Goal: Information Seeking & Learning: Learn about a topic

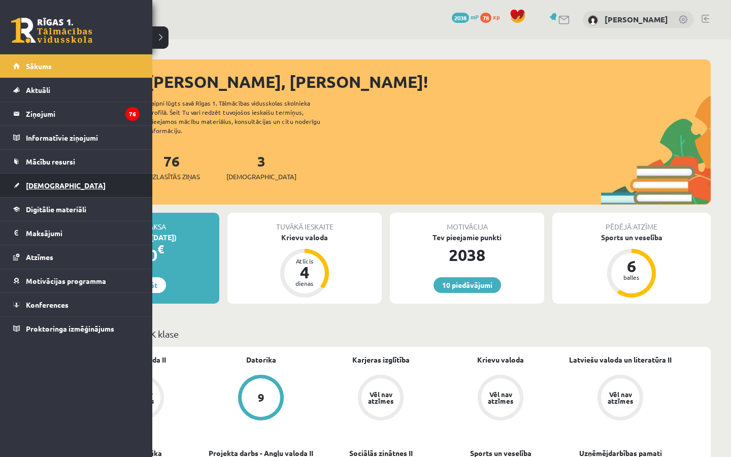
click at [51, 189] on span "[DEMOGRAPHIC_DATA]" at bounding box center [66, 185] width 80 height 9
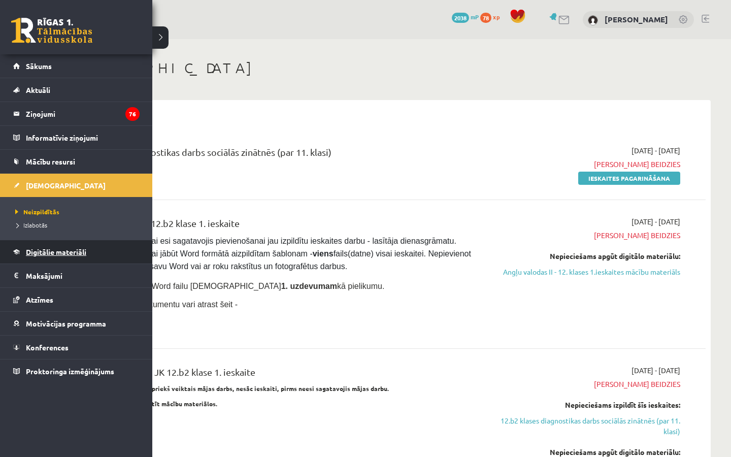
click at [56, 257] on link "Digitālie materiāli" at bounding box center [76, 251] width 126 height 23
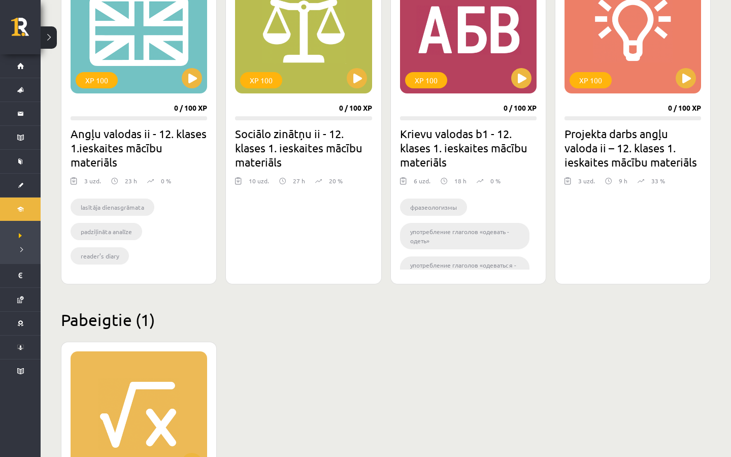
scroll to position [588, 0]
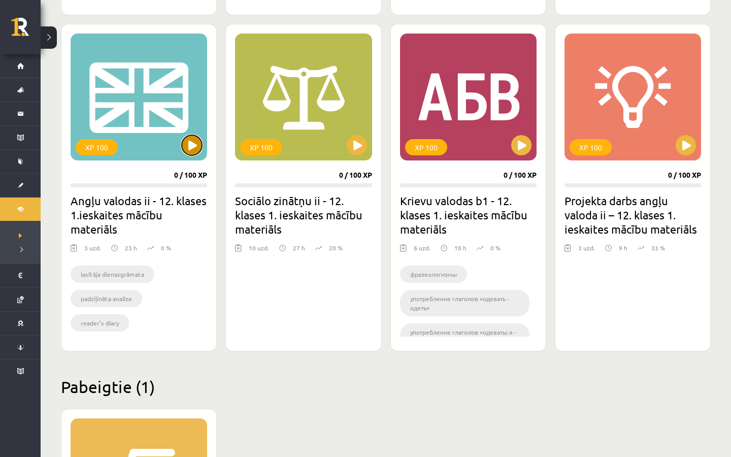
click at [190, 143] on button at bounding box center [192, 145] width 20 height 20
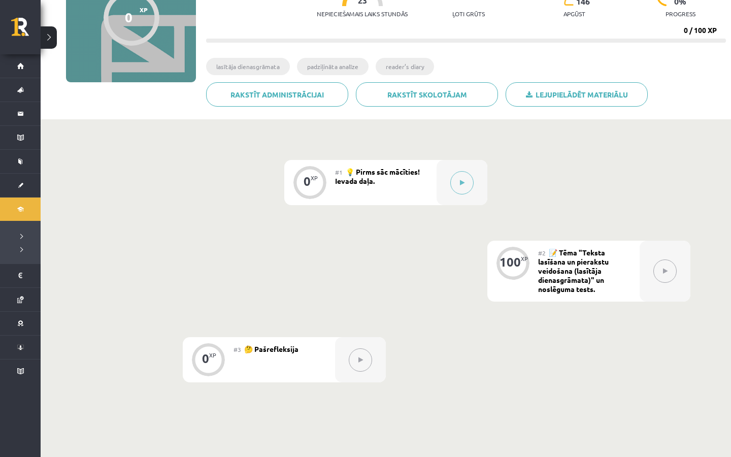
scroll to position [131, 0]
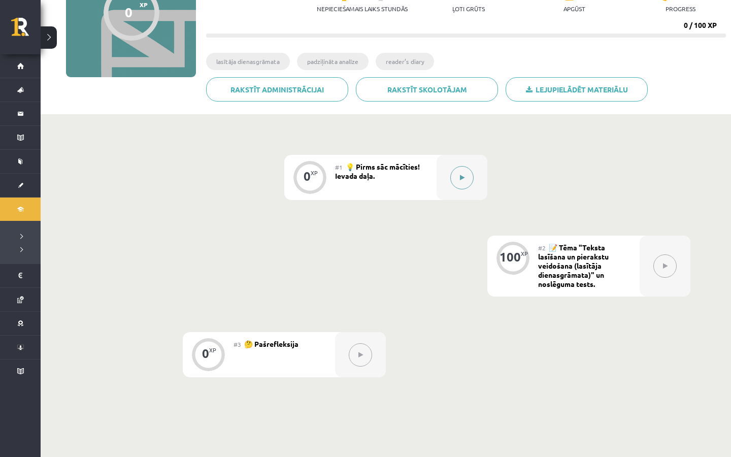
click at [456, 174] on button at bounding box center [462, 177] width 23 height 23
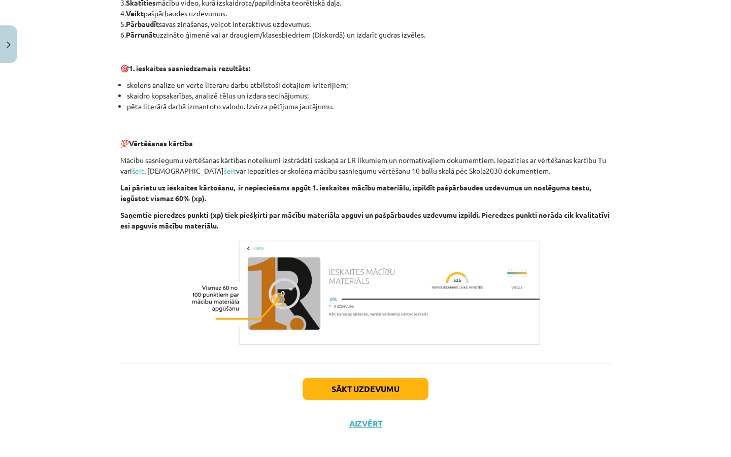
scroll to position [612, 0]
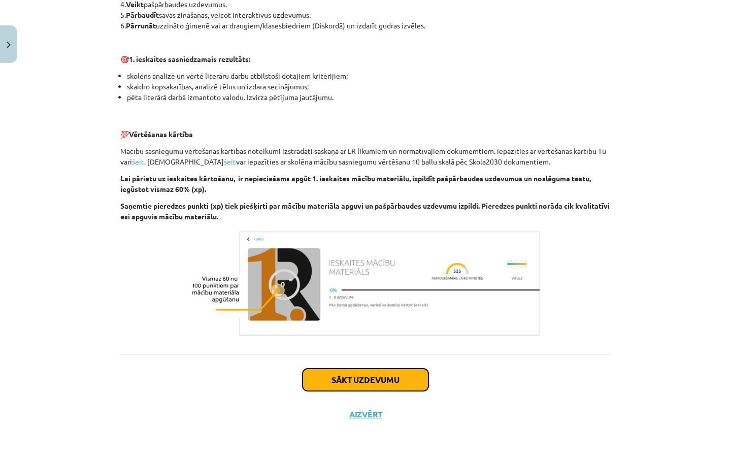
click at [391, 384] on button "Sākt uzdevumu" at bounding box center [366, 380] width 126 height 22
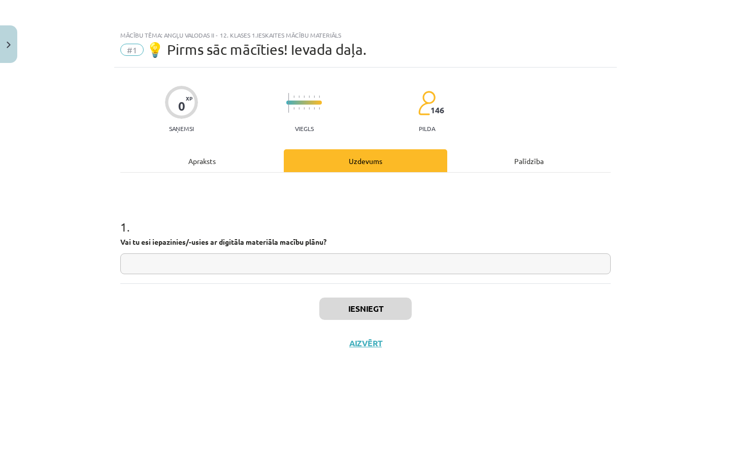
scroll to position [0, 0]
click at [313, 267] on input "text" at bounding box center [365, 263] width 491 height 21
click at [337, 309] on button "Iesniegt" at bounding box center [366, 309] width 92 height 22
click at [378, 348] on button "Nākamā nodarbība" at bounding box center [366, 349] width 100 height 23
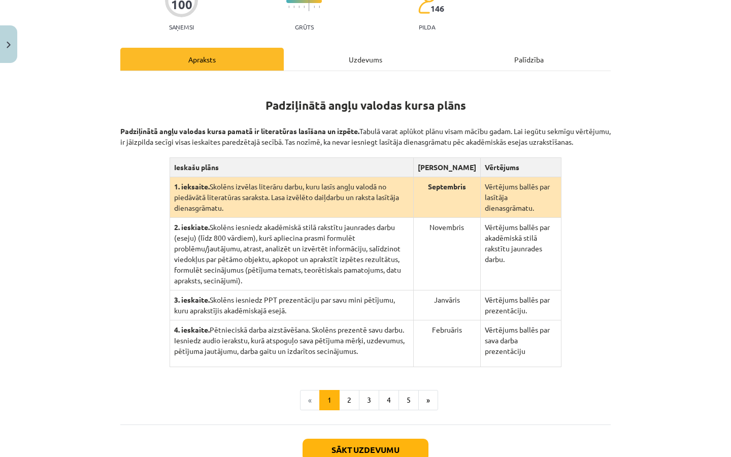
scroll to position [117, 0]
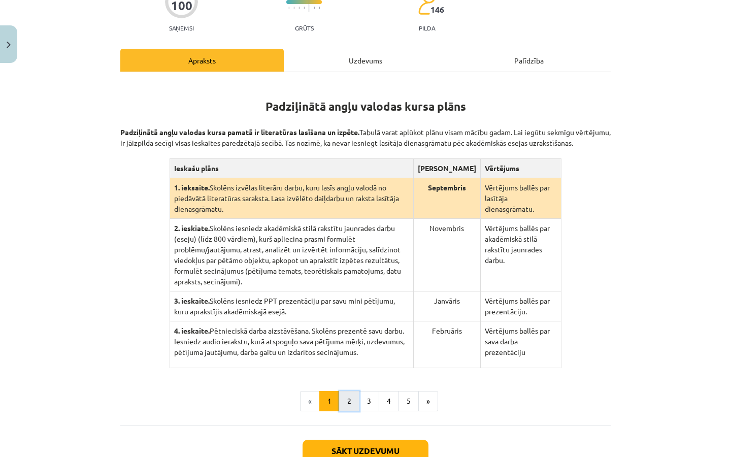
click at [353, 393] on button "2" at bounding box center [349, 401] width 20 height 20
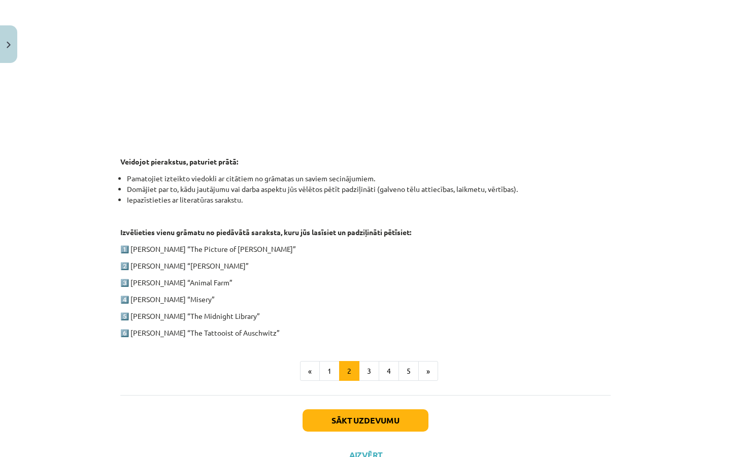
scroll to position [379, 0]
click at [369, 371] on button "3" at bounding box center [369, 372] width 20 height 20
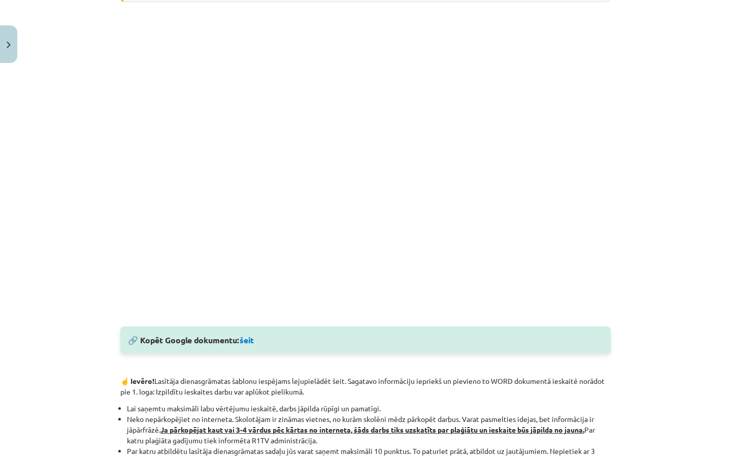
scroll to position [276, 0]
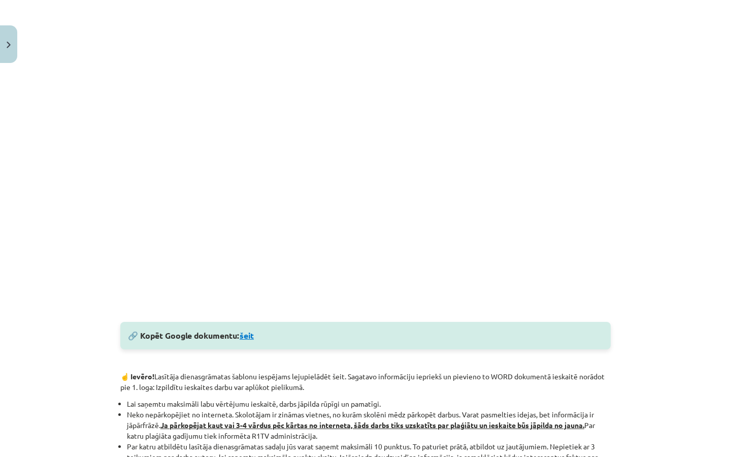
click at [246, 337] on link "šeit" at bounding box center [247, 335] width 14 height 11
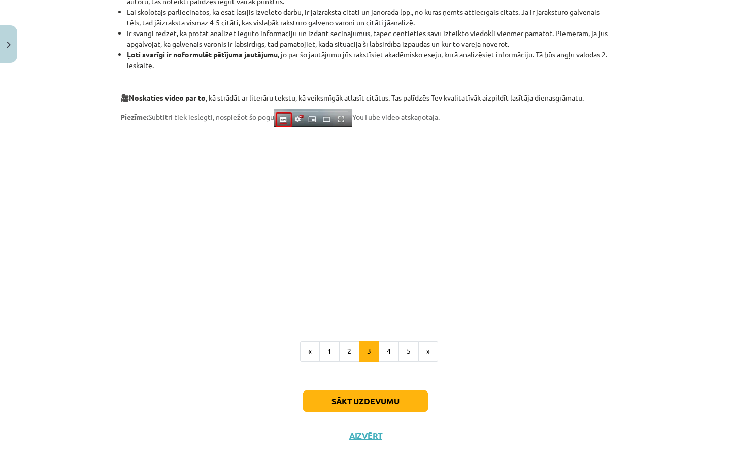
scroll to position [764, 0]
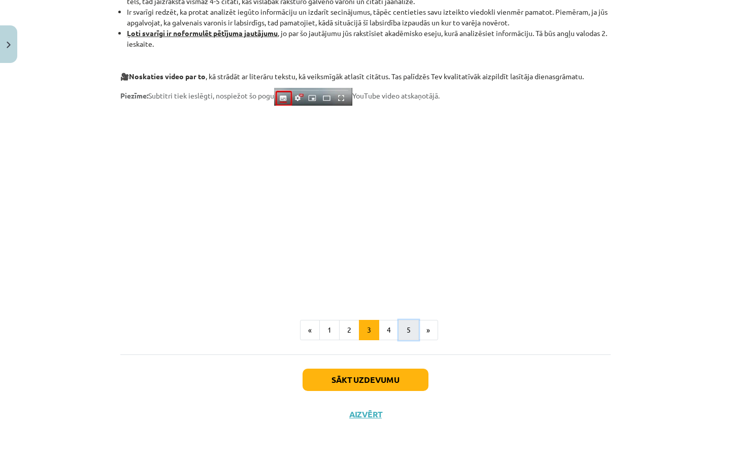
click at [399, 329] on button "5" at bounding box center [409, 330] width 20 height 20
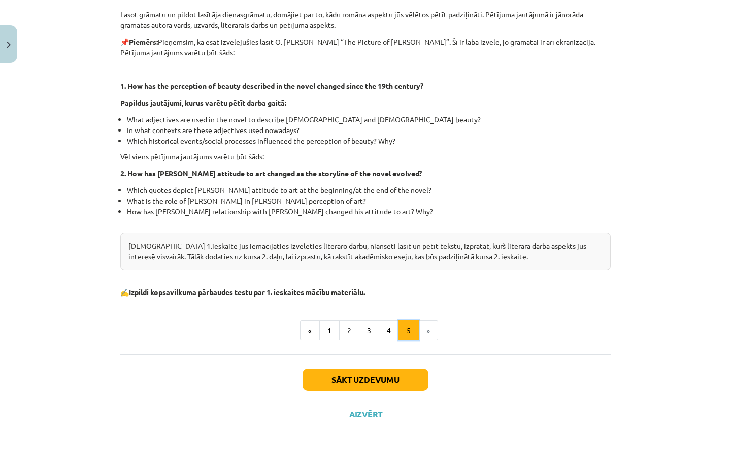
scroll to position [198, 0]
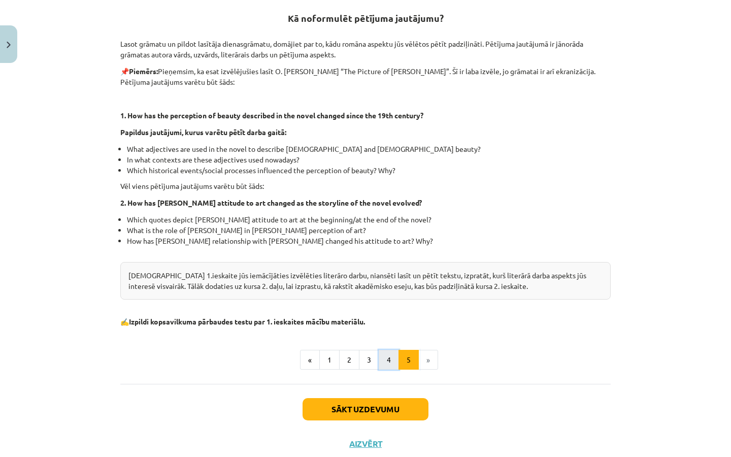
click at [391, 360] on button "4" at bounding box center [389, 360] width 20 height 20
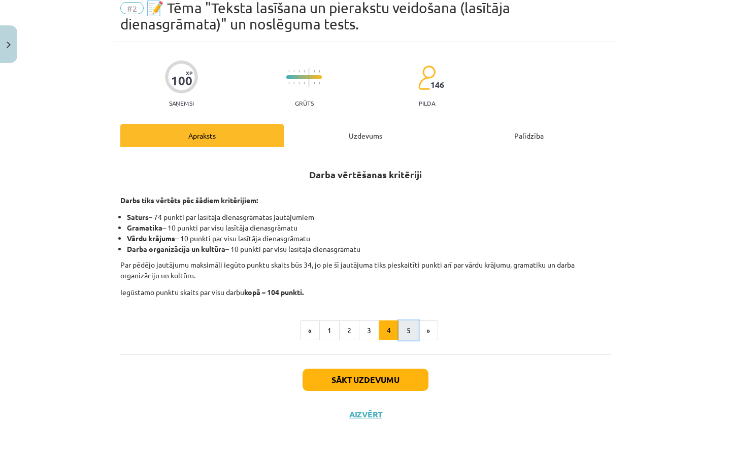
click at [403, 334] on button "5" at bounding box center [409, 331] width 20 height 20
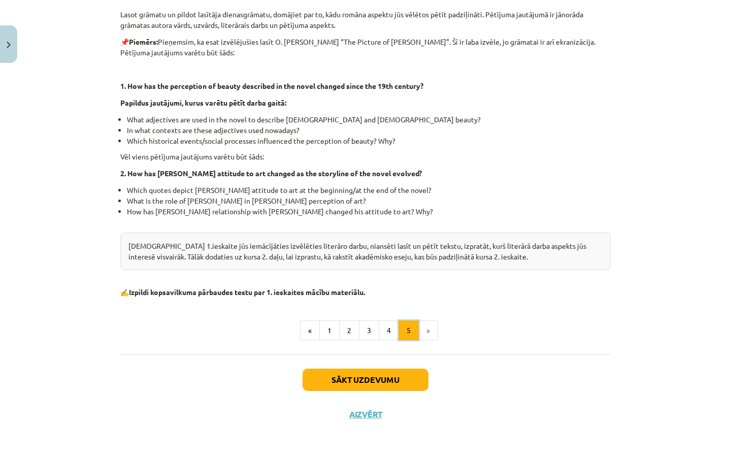
scroll to position [0, 0]
